Goal: Task Accomplishment & Management: Manage account settings

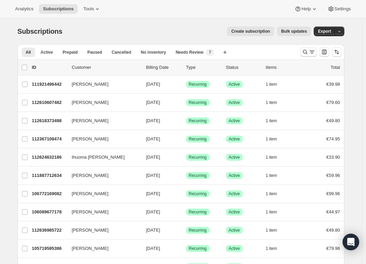
click at [303, 53] on button "Search and filter results" at bounding box center [309, 52] width 17 height 10
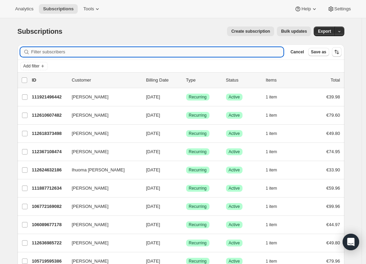
click at [170, 52] on input "Filter subscribers" at bounding box center [157, 52] width 253 height 10
paste input "[EMAIL_ADDRESS][DOMAIN_NAME]"
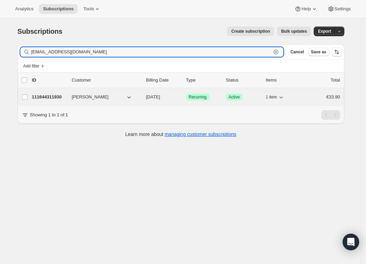
type input "[EMAIL_ADDRESS][DOMAIN_NAME]"
click at [225, 99] on div "111644311930 [PERSON_NAME] [DATE] Success Recurring Success Active 1 item €33.90" at bounding box center [186, 97] width 309 height 10
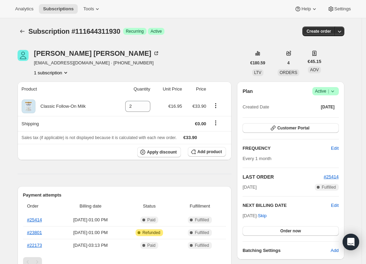
click at [336, 90] on icon at bounding box center [333, 91] width 7 height 7
click at [323, 117] on span "Cancel subscription" at bounding box center [325, 116] width 39 height 5
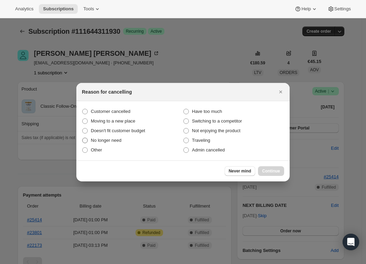
click at [103, 139] on span "No longer need" at bounding box center [106, 140] width 31 height 5
click at [83, 138] on input "No longer need" at bounding box center [82, 138] width 0 height 0
radio input "true"
click at [270, 168] on span "Continue" at bounding box center [271, 171] width 18 height 6
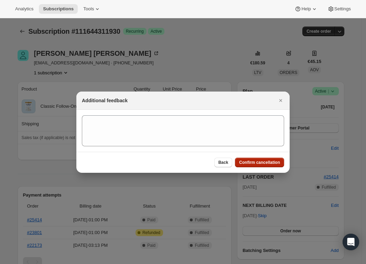
click at [263, 160] on span "Confirm cancellation" at bounding box center [259, 163] width 41 height 6
